Goal: Complete application form

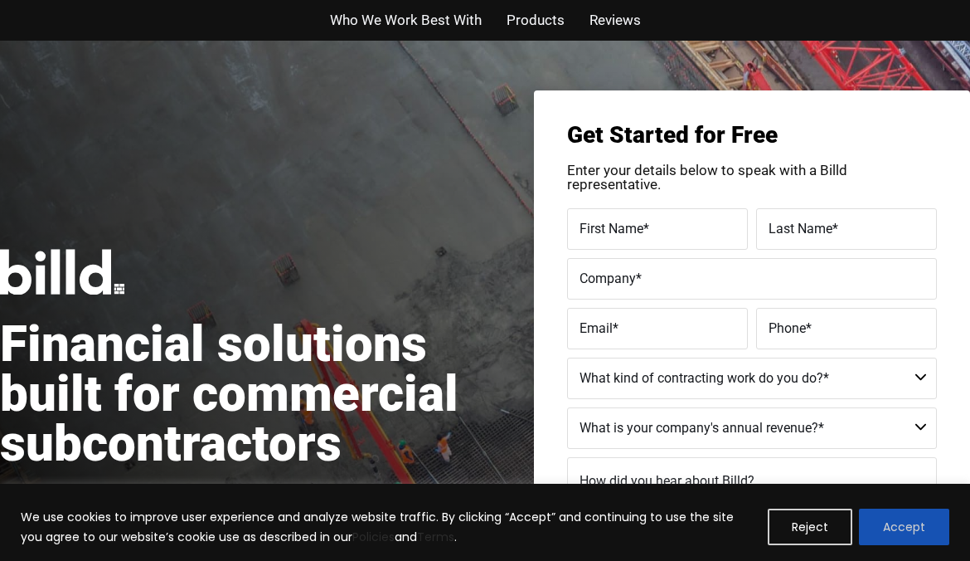
click at [902, 536] on button "Accept" at bounding box center [904, 526] width 90 height 36
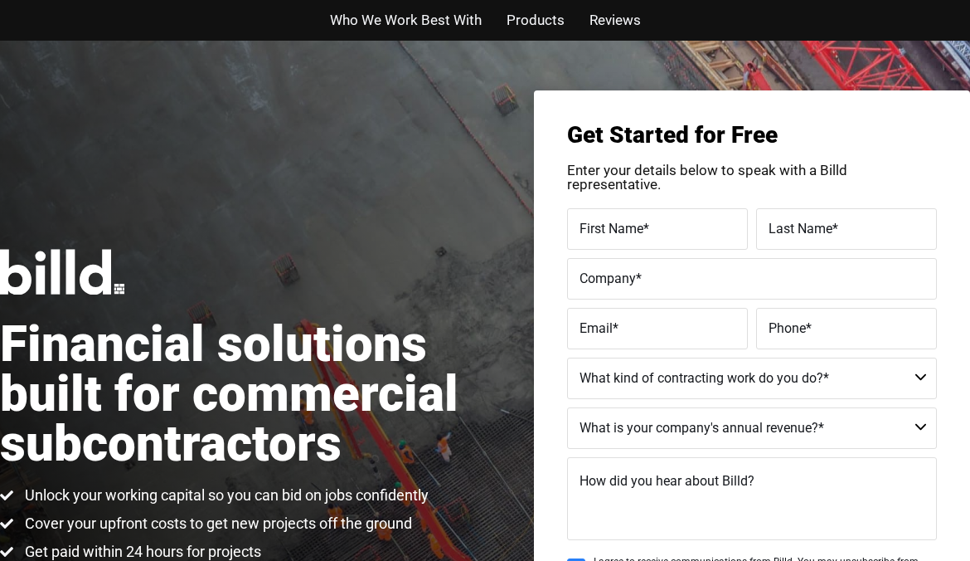
click at [541, 13] on span "Products" at bounding box center [536, 20] width 58 height 24
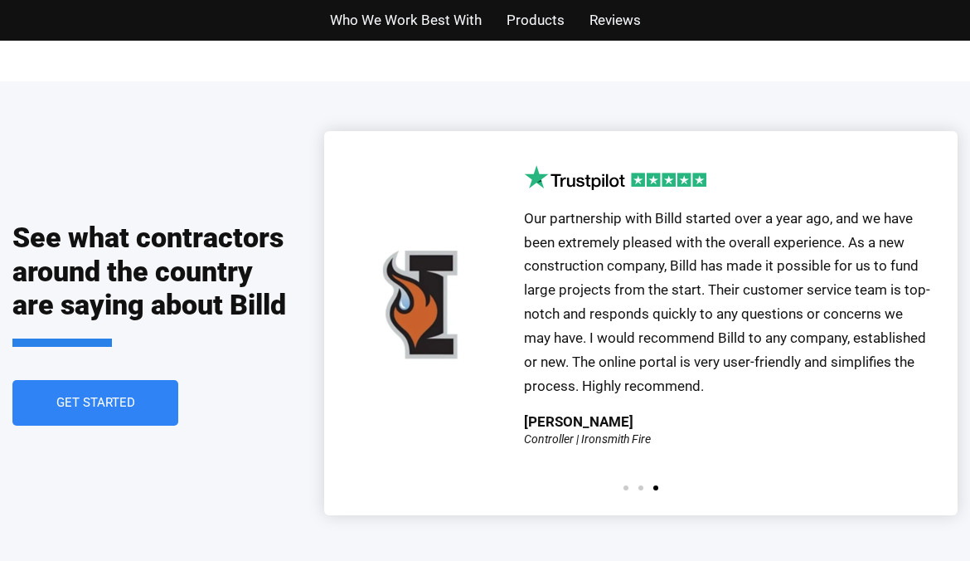
scroll to position [3560, 0]
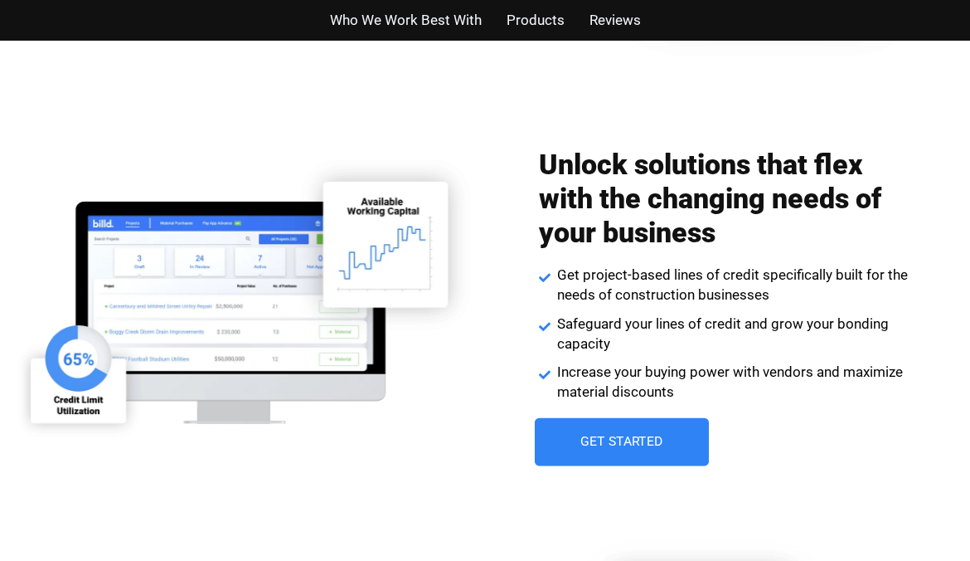
click at [570, 433] on link "Get Started" at bounding box center [622, 442] width 174 height 48
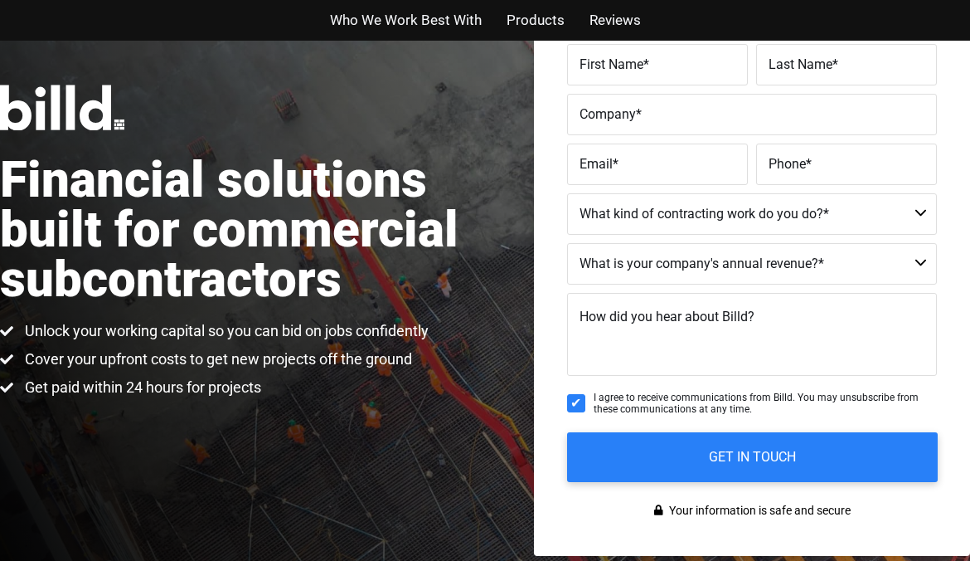
scroll to position [40, 0]
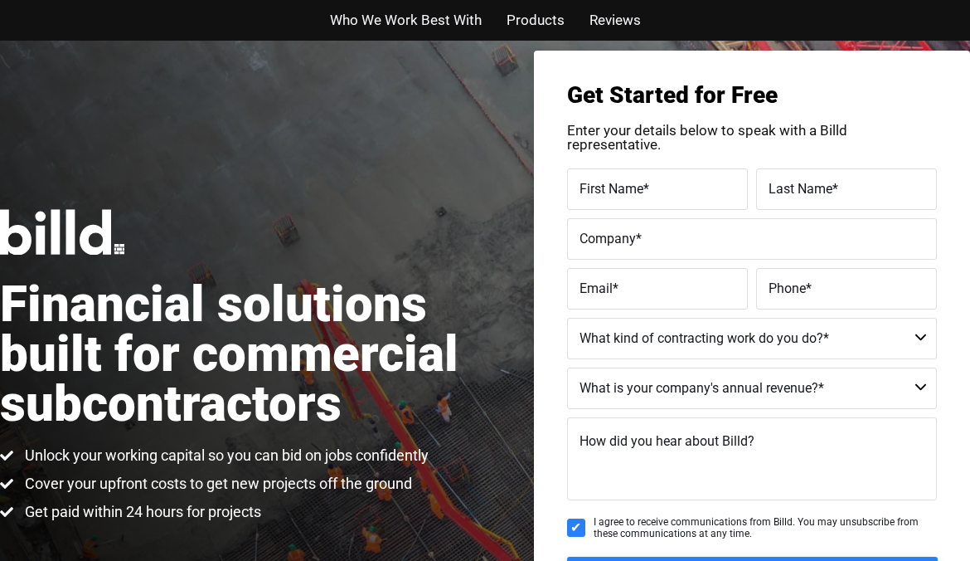
click at [661, 197] on label "First Name *" at bounding box center [658, 189] width 156 height 24
click at [661, 197] on input "First Name *" at bounding box center [657, 188] width 181 height 41
click at [636, 200] on input "First Name *" at bounding box center [657, 188] width 181 height 41
click at [481, 290] on h1 "Financial solutions built for commercial subcontractors" at bounding box center [242, 353] width 485 height 149
